Goal: Information Seeking & Learning: Compare options

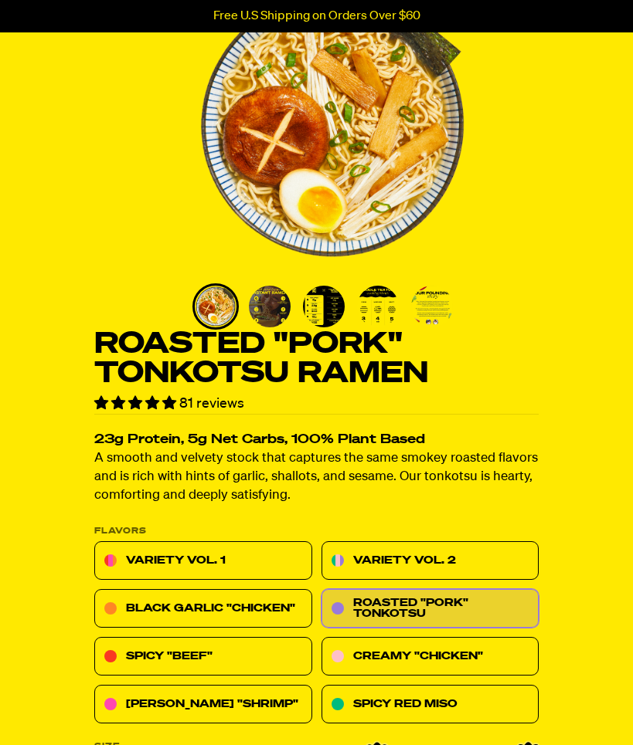
scroll to position [133, 0]
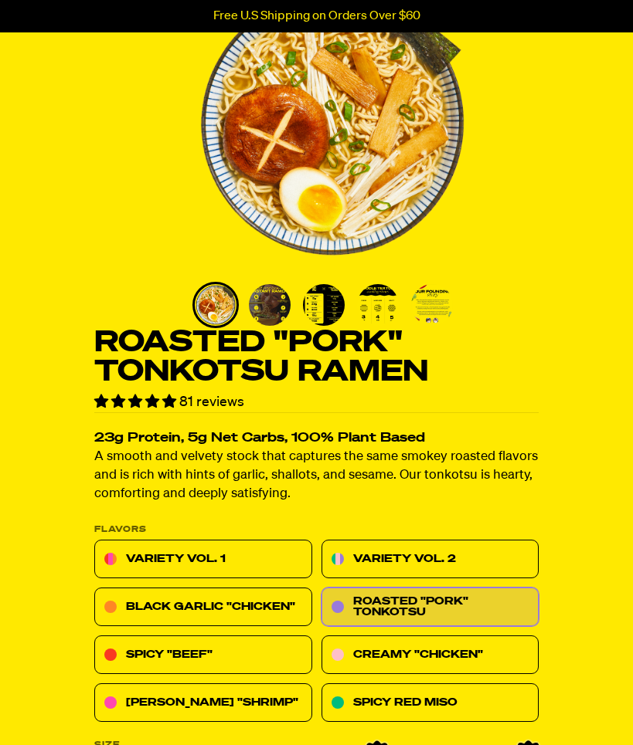
click at [467, 644] on link "Creamy "Chicken"" at bounding box center [430, 655] width 218 height 39
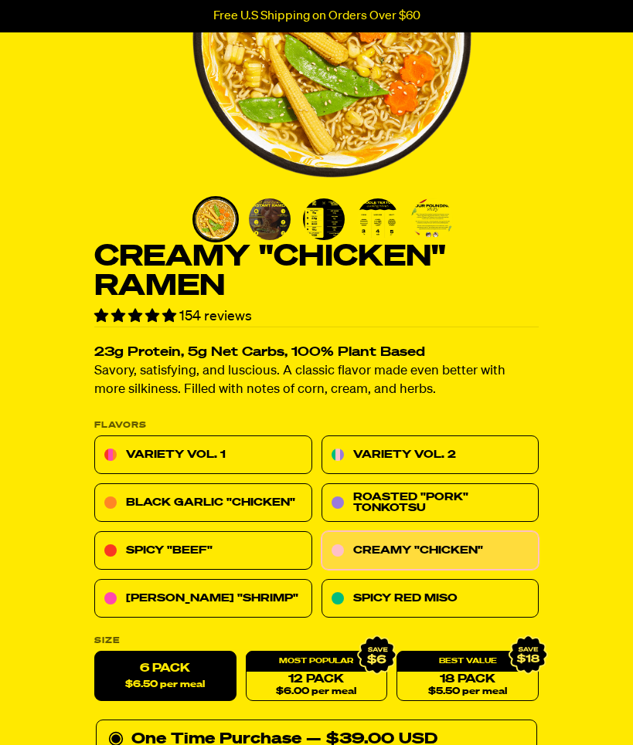
scroll to position [218, 0]
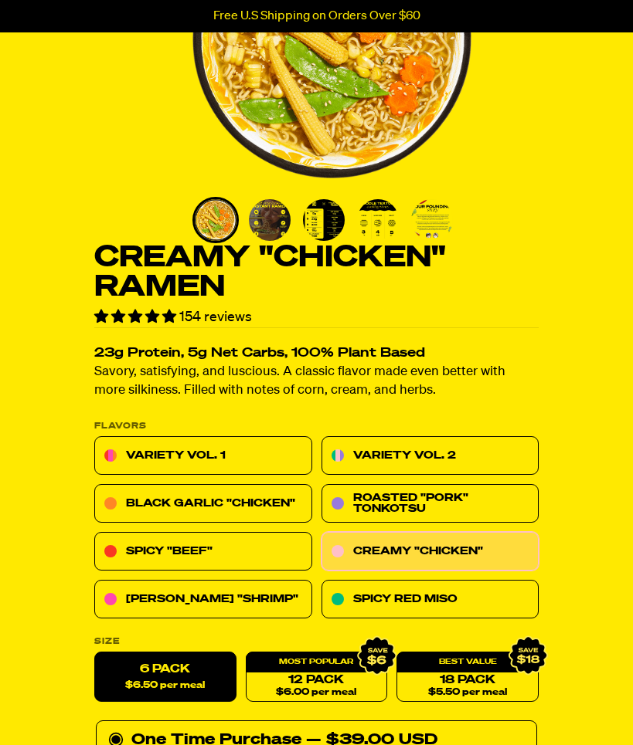
click at [450, 454] on link "Variety Vol. 2" at bounding box center [430, 455] width 218 height 39
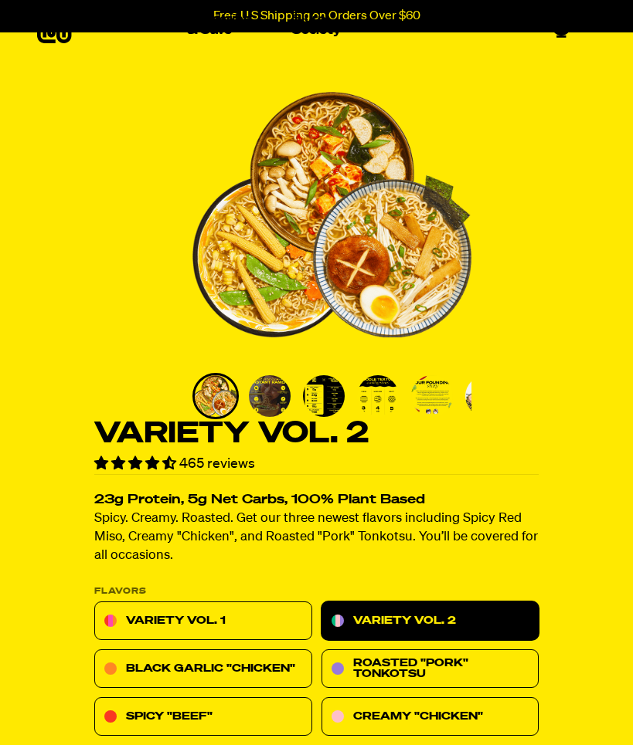
scroll to position [42, 0]
click at [142, 606] on link "Variety Vol. 1" at bounding box center [203, 621] width 218 height 39
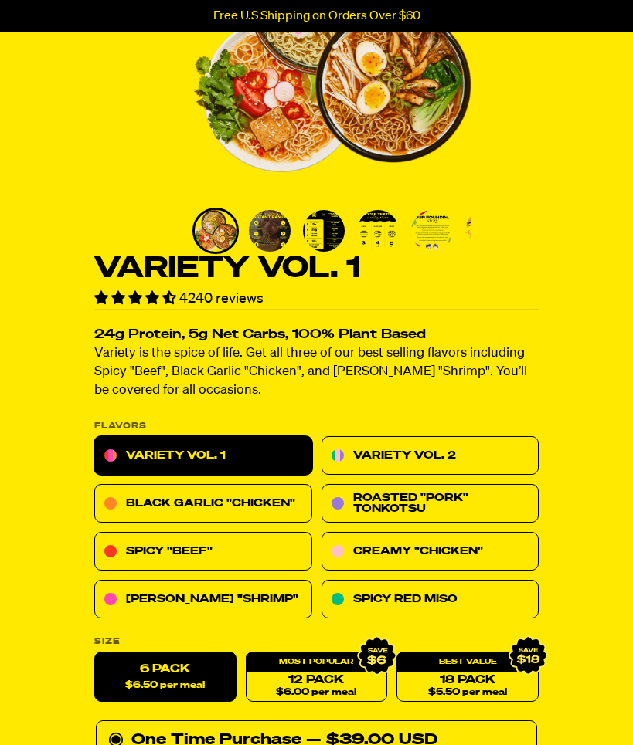
scroll to position [209, 0]
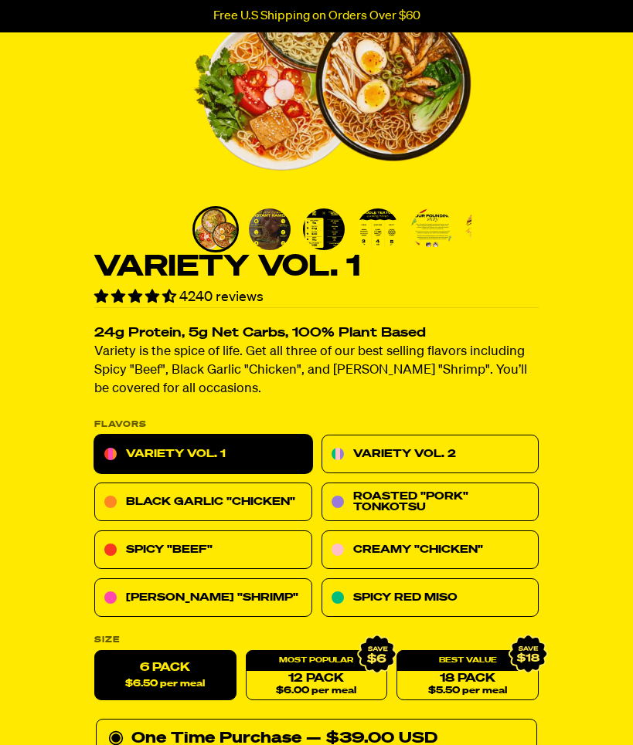
click at [182, 599] on link "[PERSON_NAME] "Shrimp"" at bounding box center [203, 597] width 218 height 39
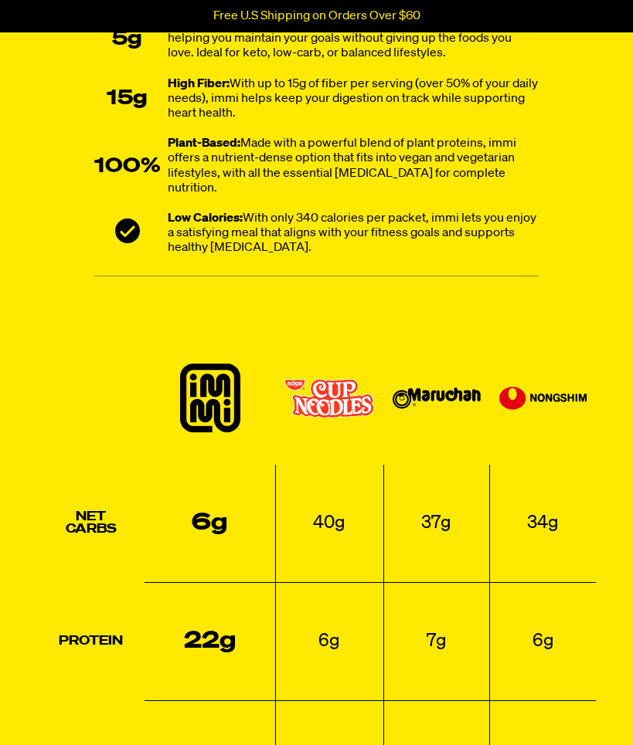
scroll to position [1647, 0]
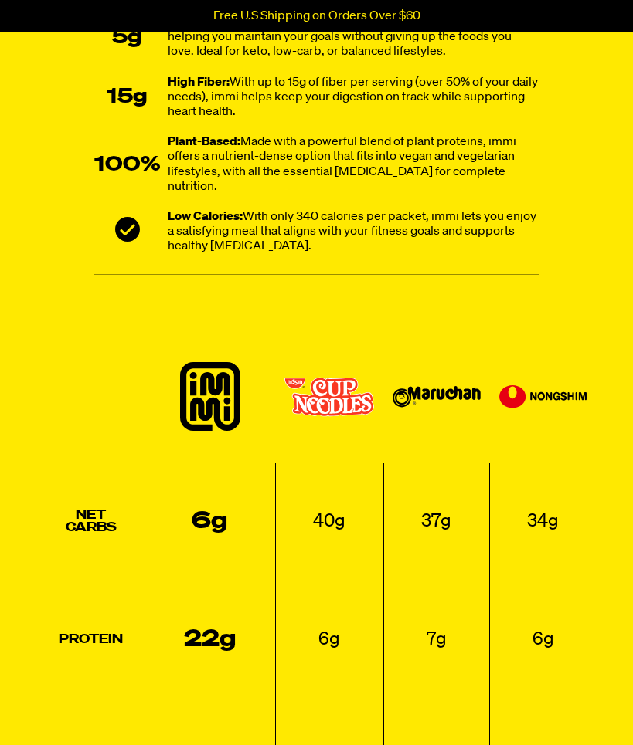
click at [81, 353] on th at bounding box center [90, 408] width 107 height 110
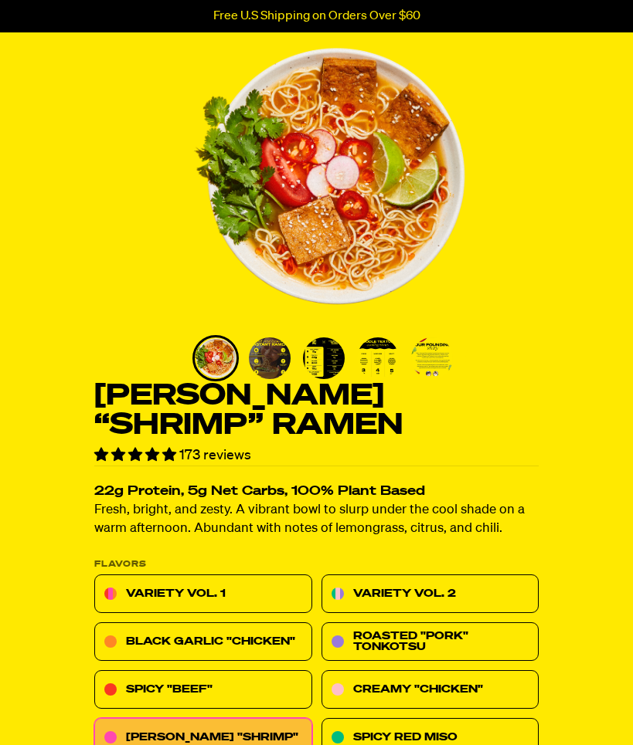
scroll to position [0, 0]
